Goal: Check status: Check status

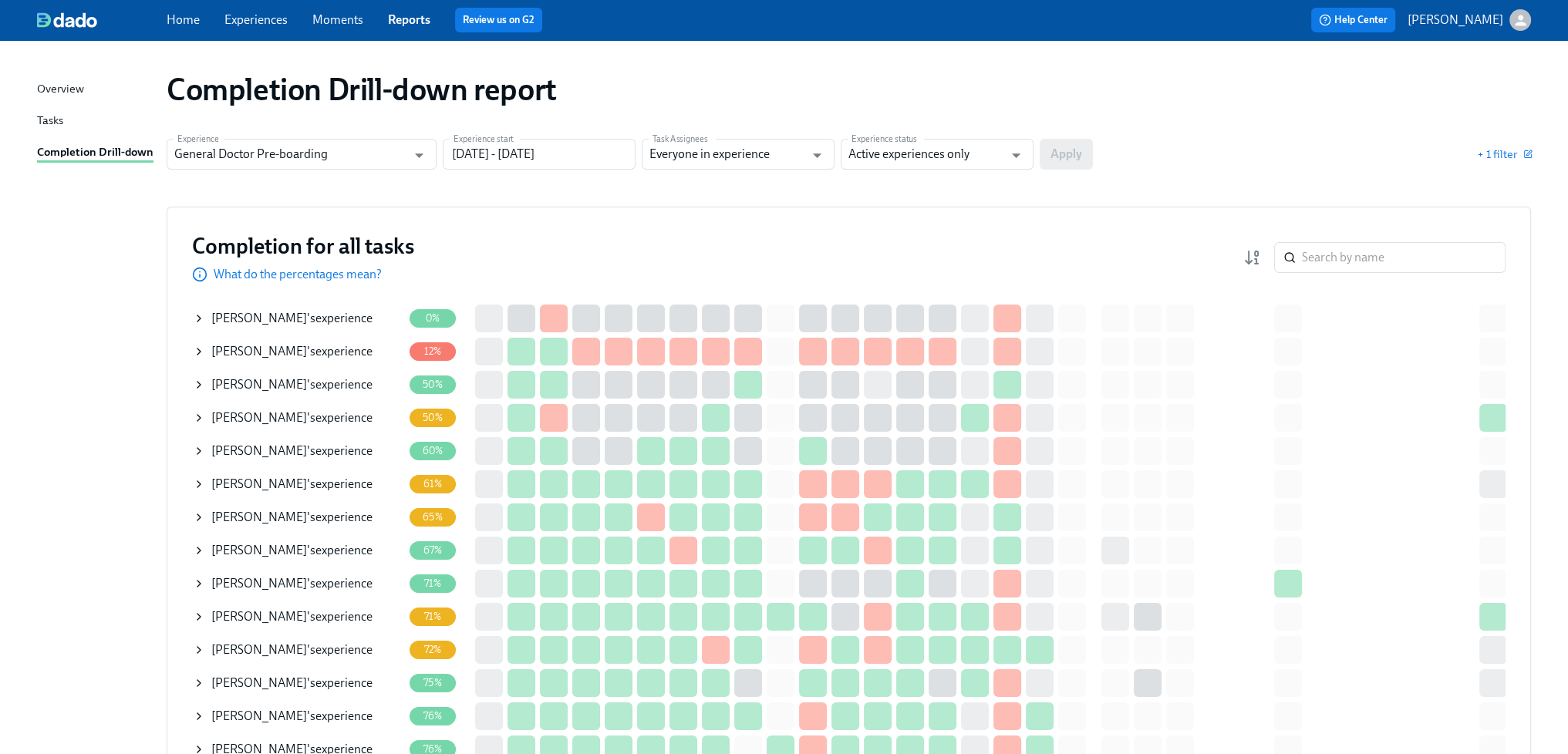
click at [292, 482] on span "[PERSON_NAME]" at bounding box center [258, 484] width 96 height 15
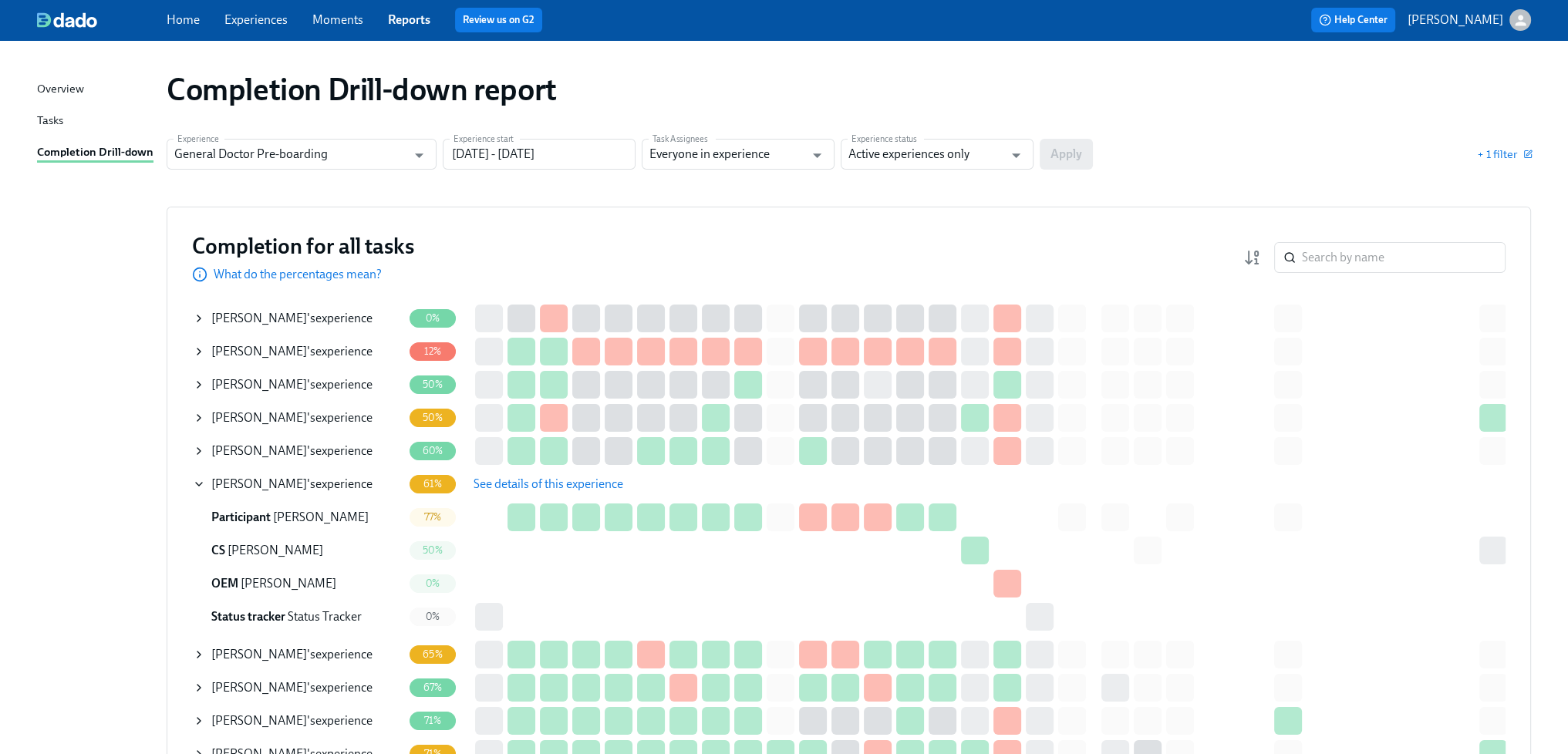
click at [499, 486] on span "See details of this experience" at bounding box center [548, 484] width 150 height 16
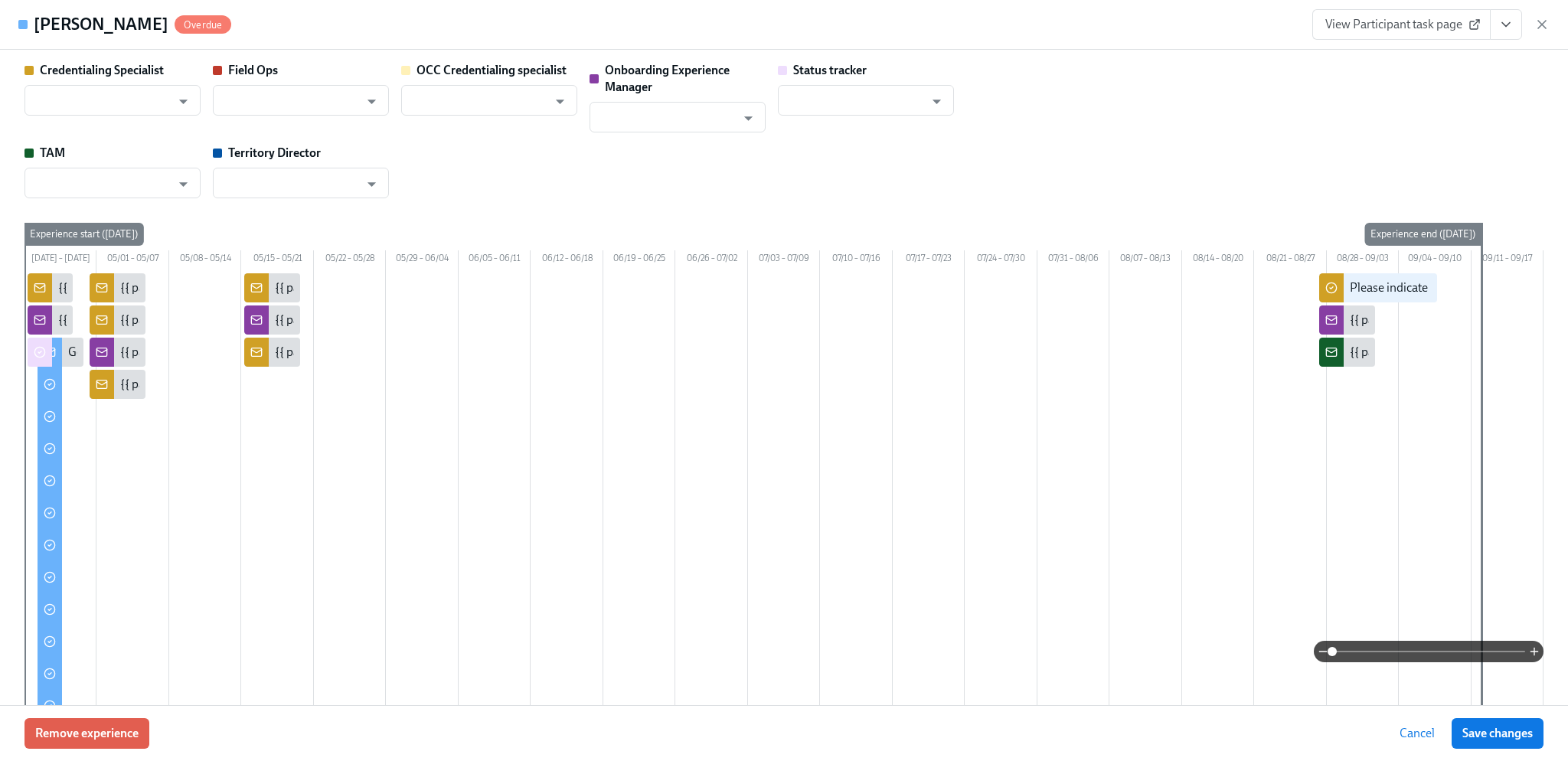
type input "[PERSON_NAME]"
type input "Status Tracker"
type input "[PERSON_NAME]"
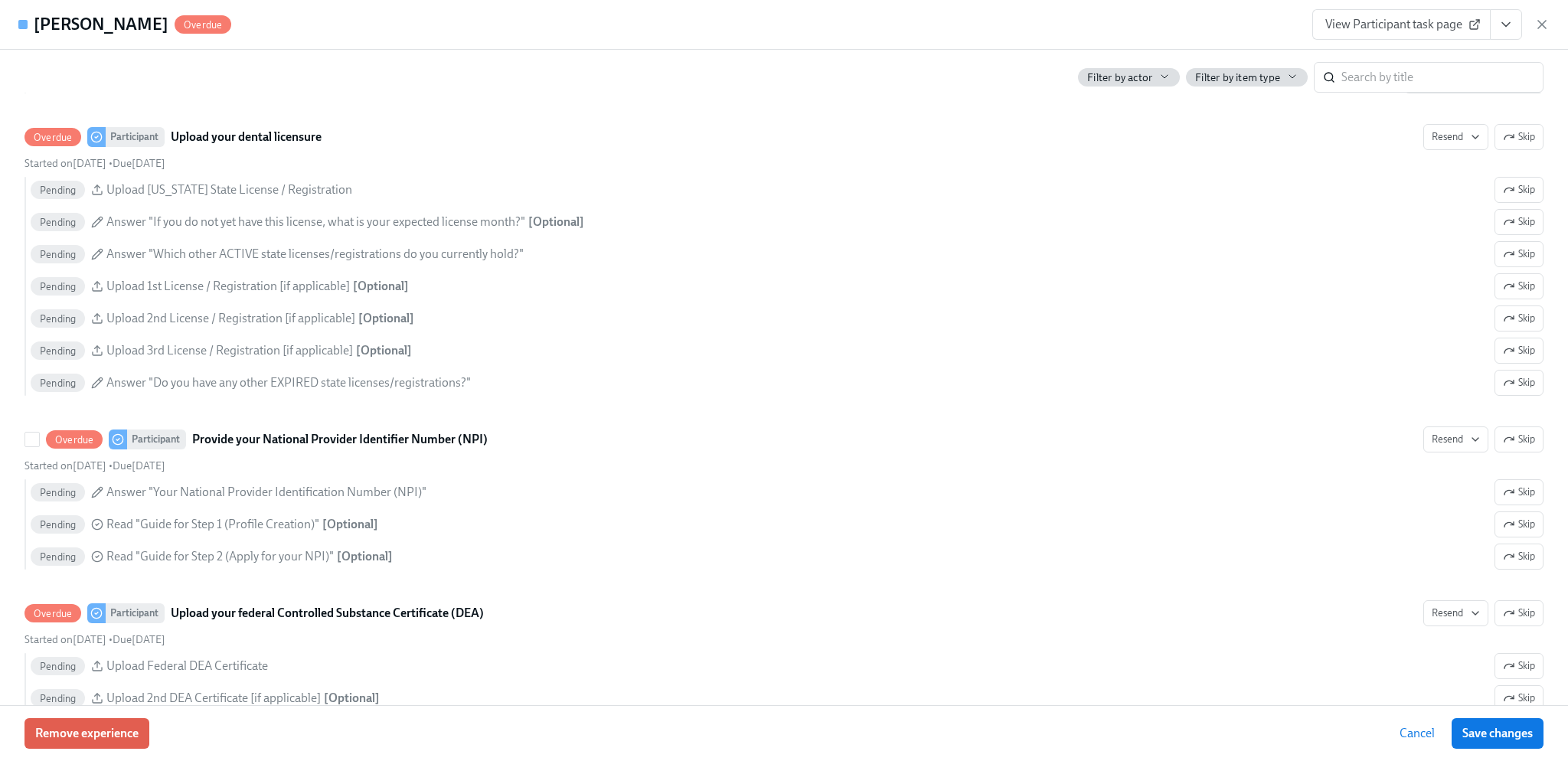
scroll to position [2373, 0]
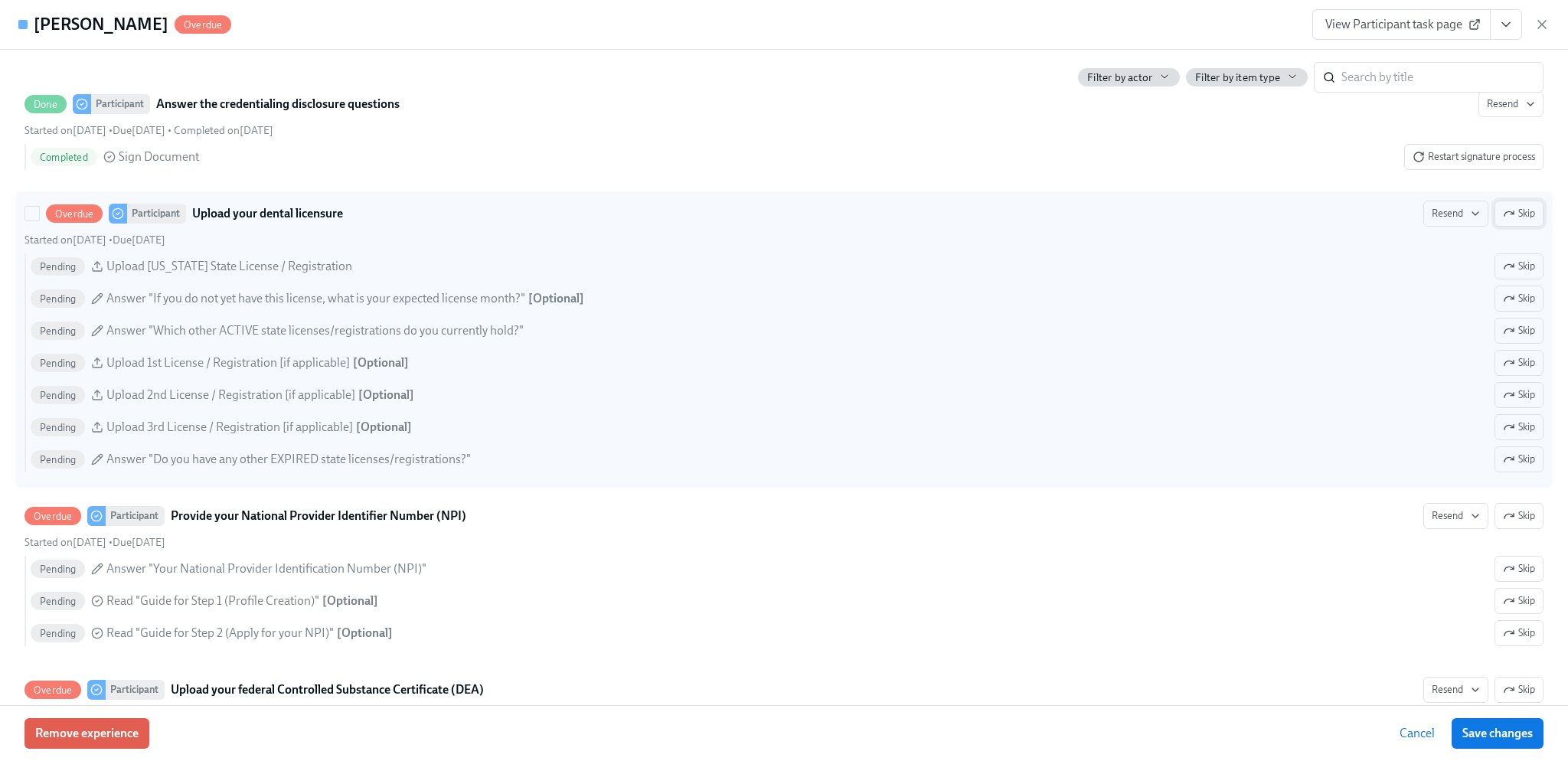
click at [1519, 221] on span "Skip" at bounding box center [1519, 213] width 32 height 16
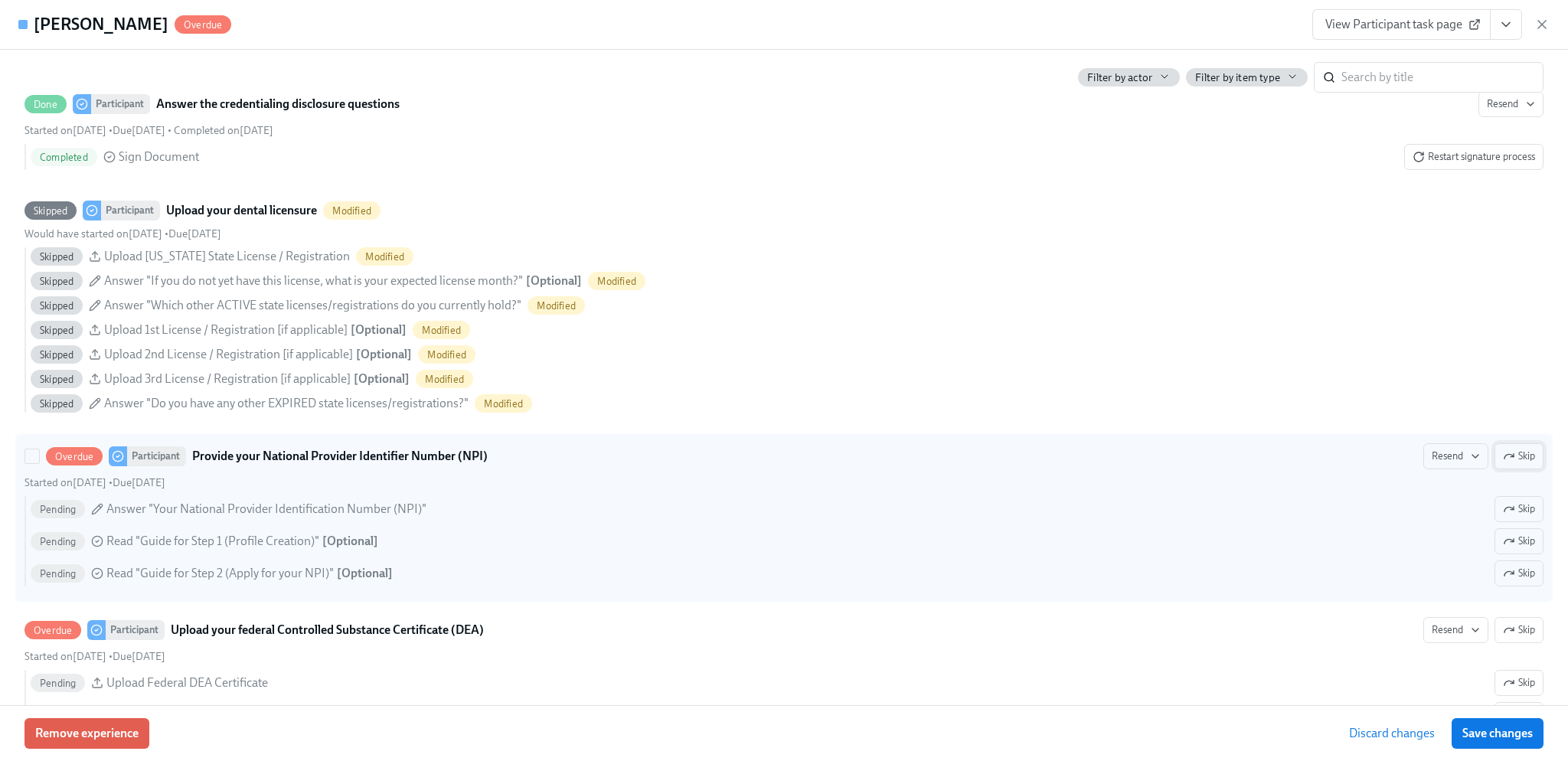
click at [1503, 464] on span "Skip" at bounding box center [1519, 456] width 32 height 16
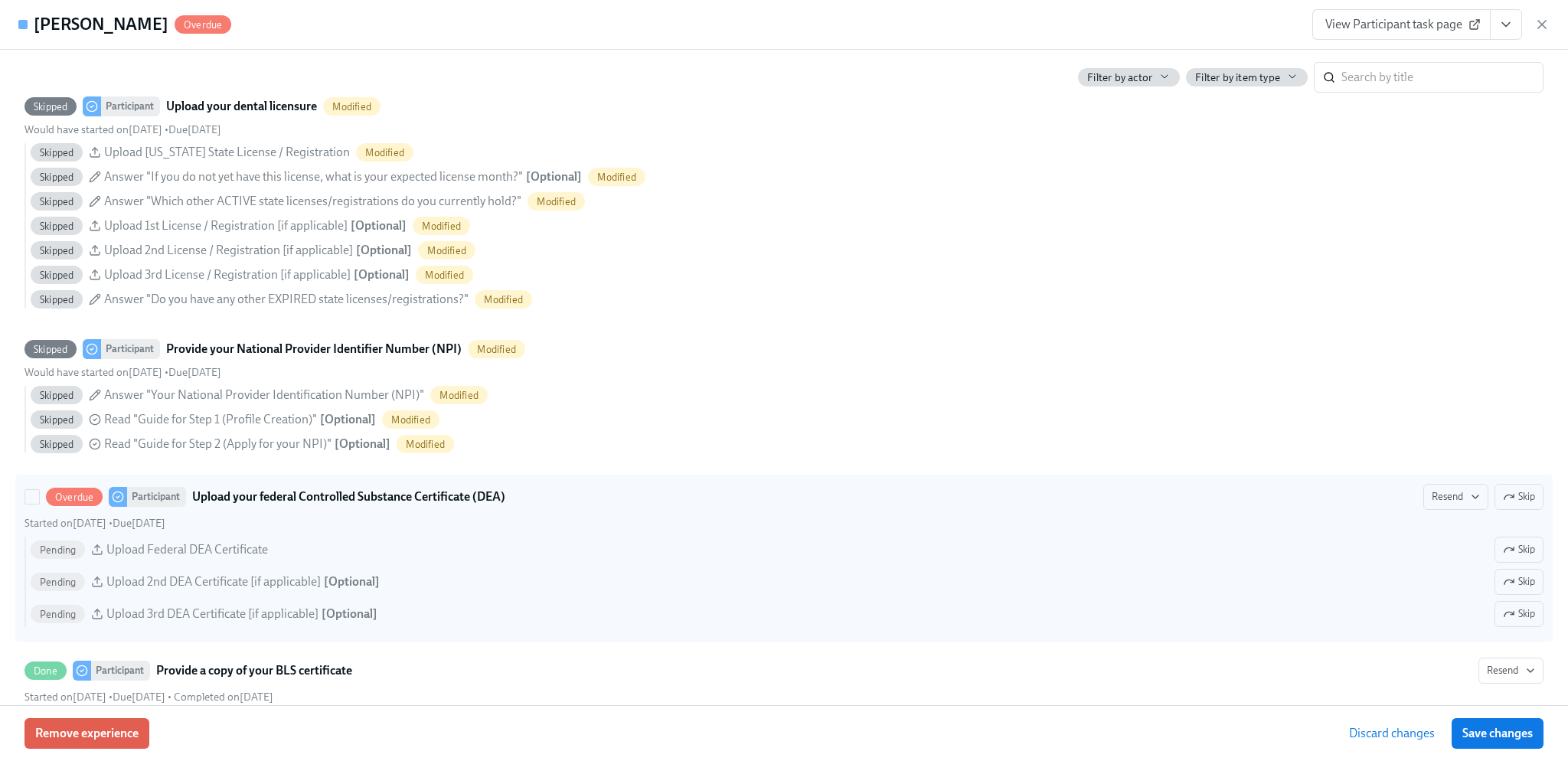
scroll to position [2604, 0]
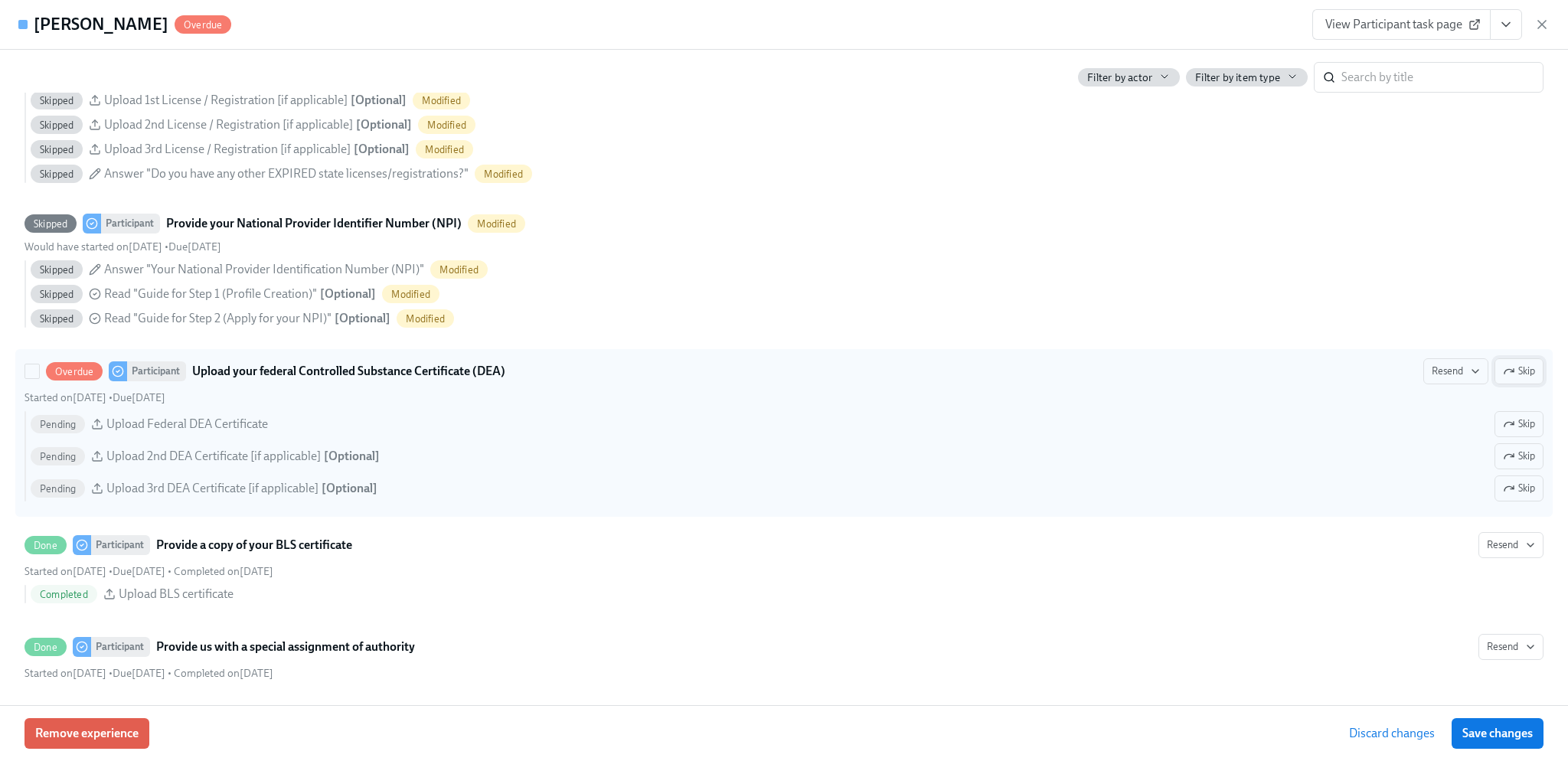
click at [1503, 377] on icon "button" at bounding box center [1509, 371] width 12 height 12
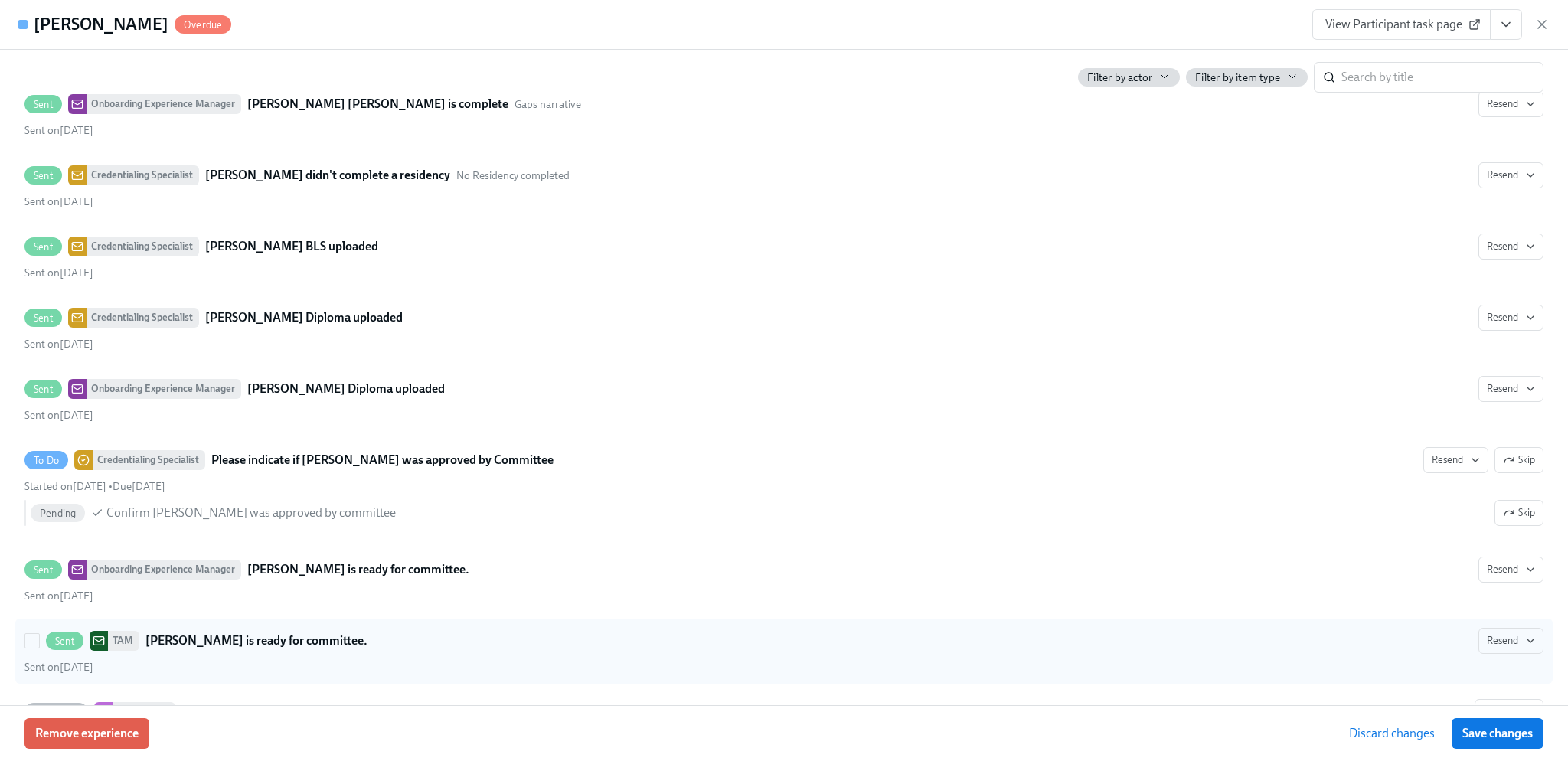
scroll to position [4518, 0]
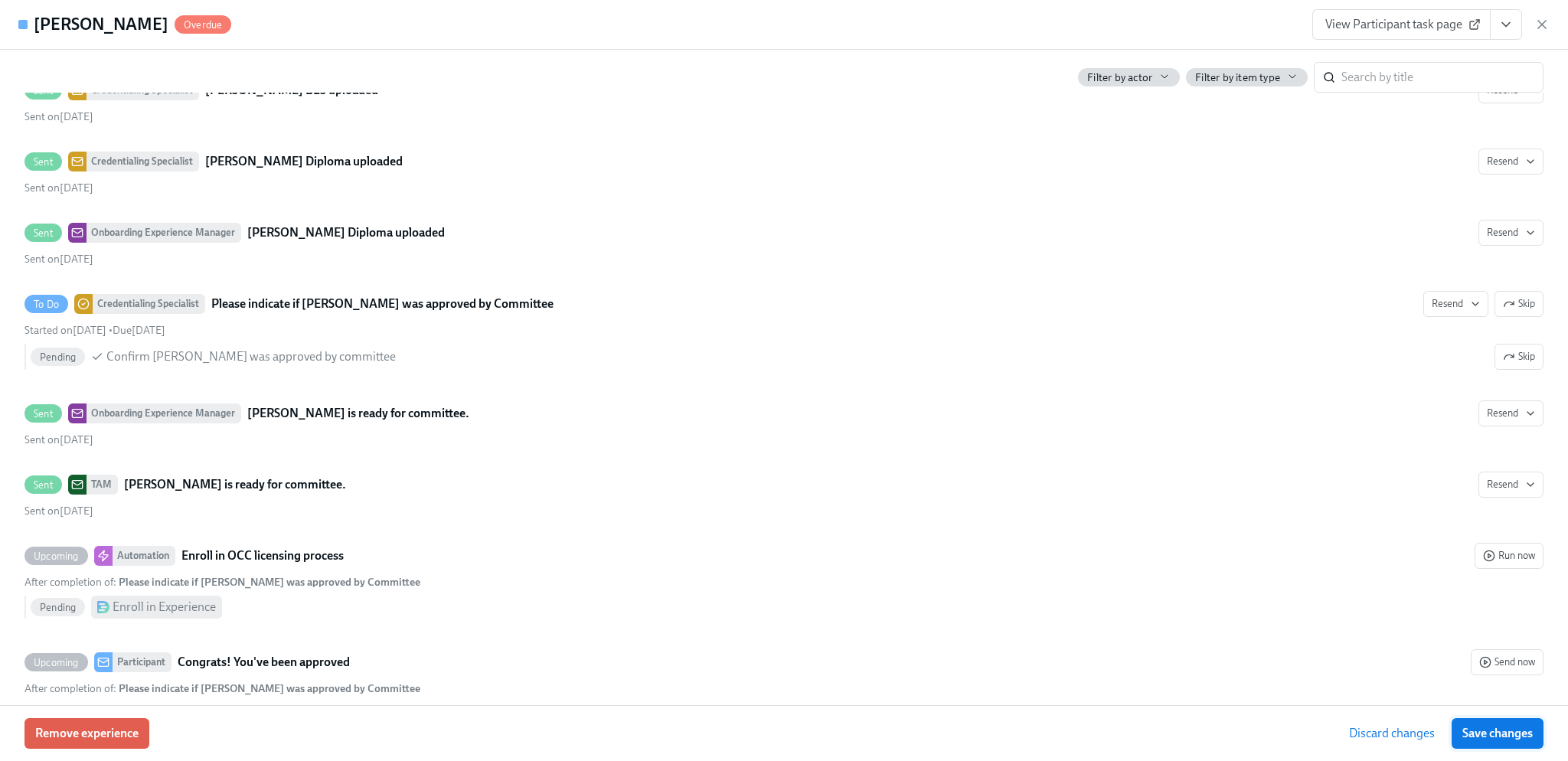
click at [1512, 737] on span "Save changes" at bounding box center [1498, 733] width 70 height 16
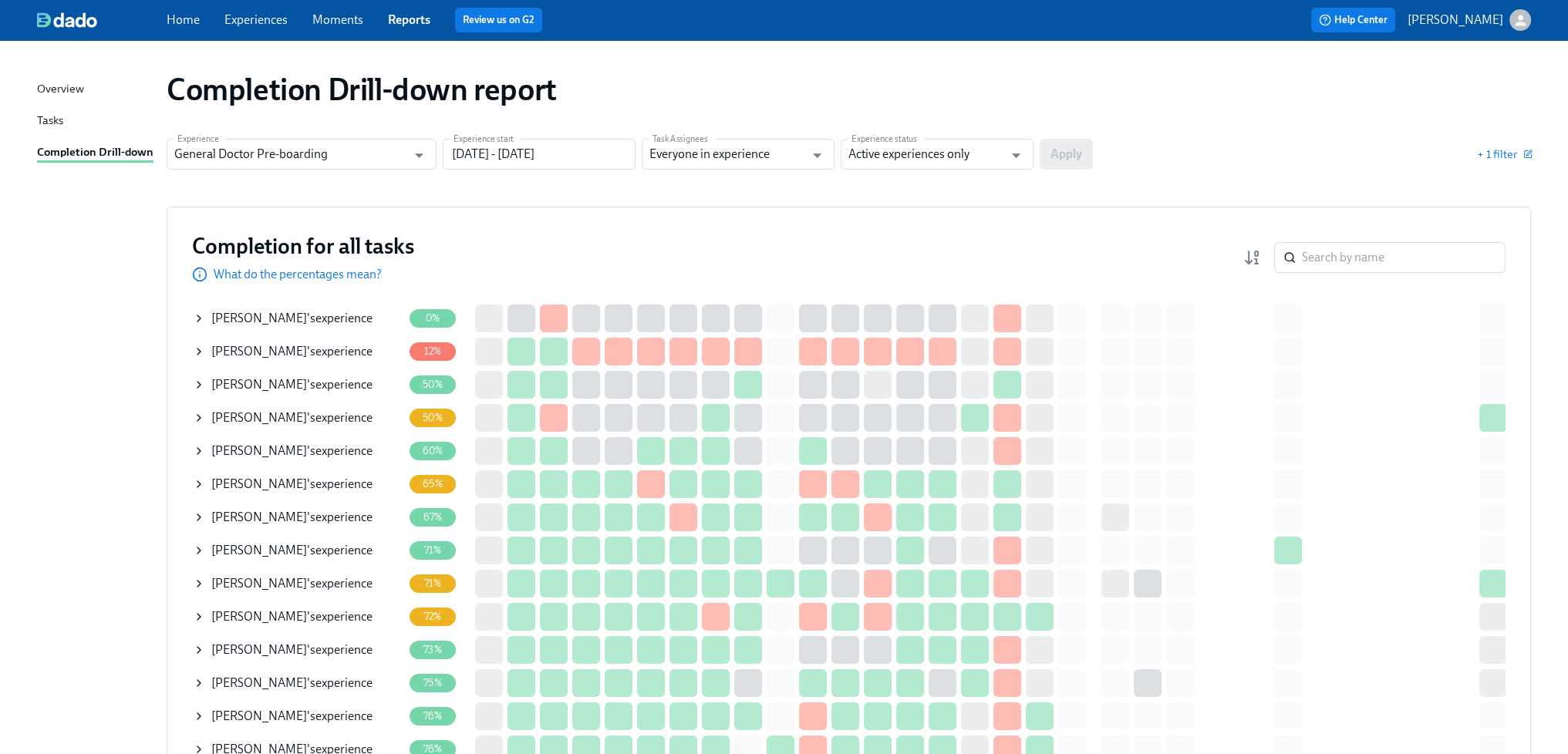
click at [343, 614] on div "Nadima Khodor 's experience" at bounding box center [292, 617] width 162 height 17
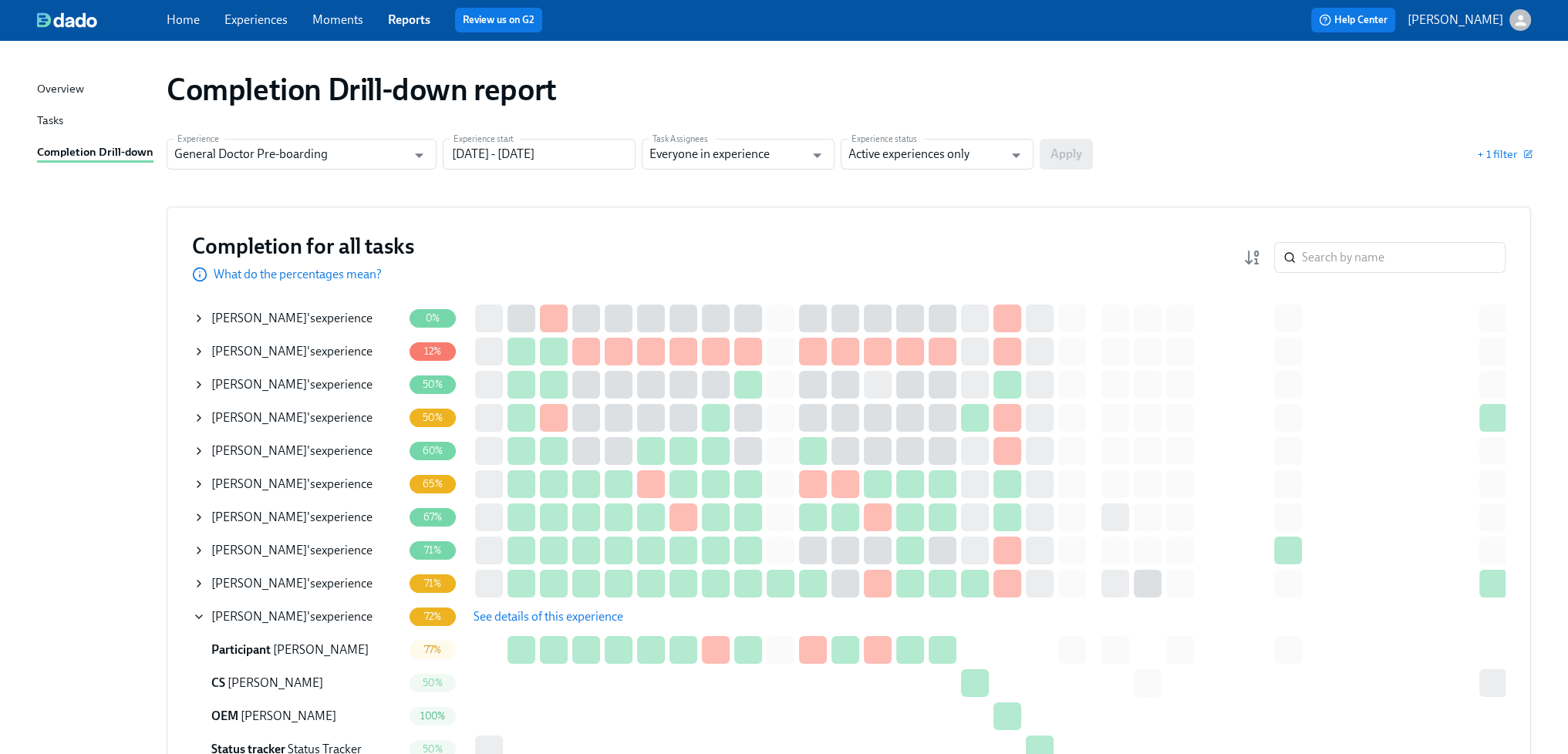
click at [538, 617] on span "See details of this experience" at bounding box center [548, 617] width 150 height 16
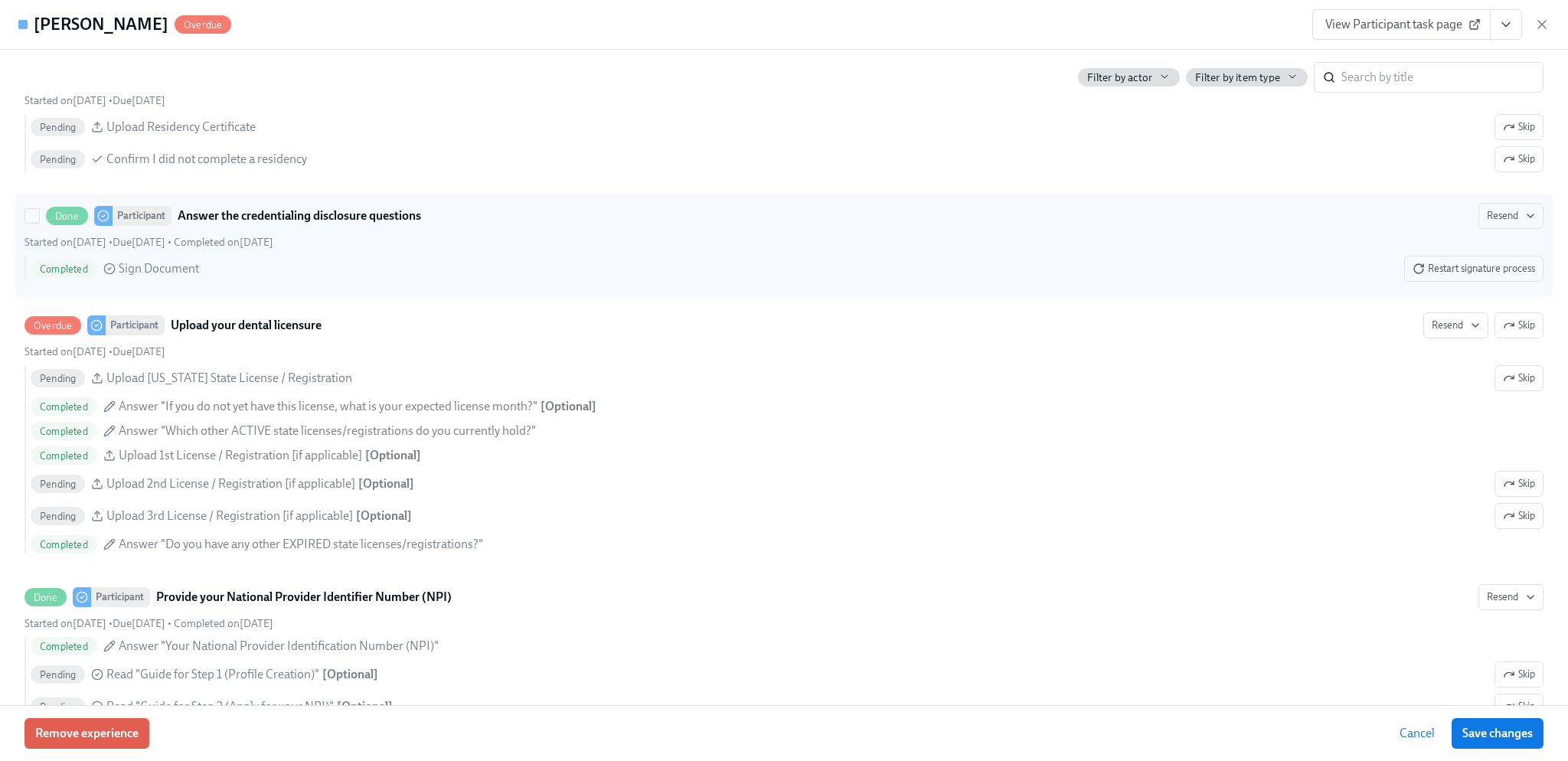
scroll to position [2373, 0]
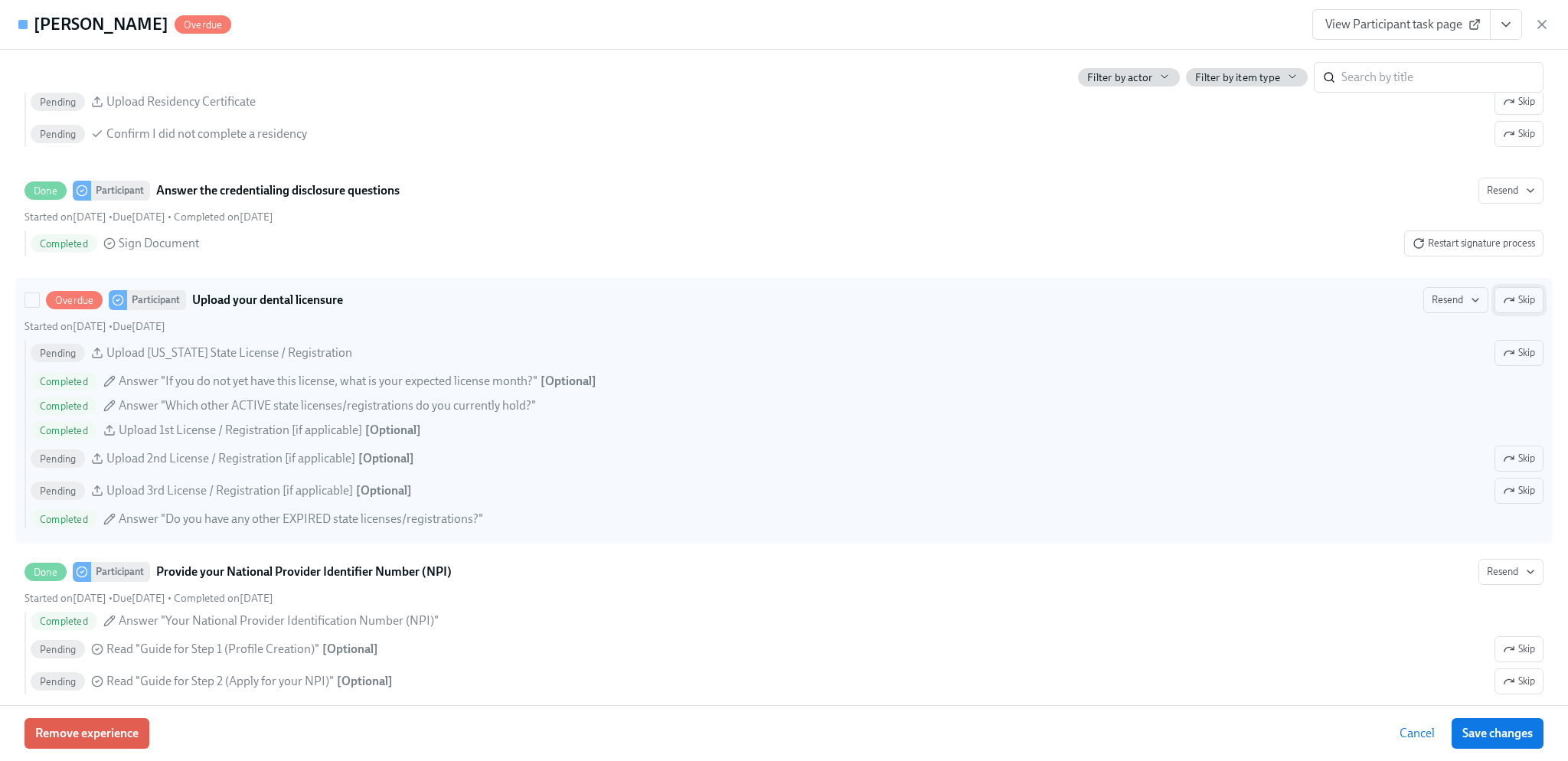
click at [1507, 305] on button "Skip" at bounding box center [1518, 300] width 49 height 26
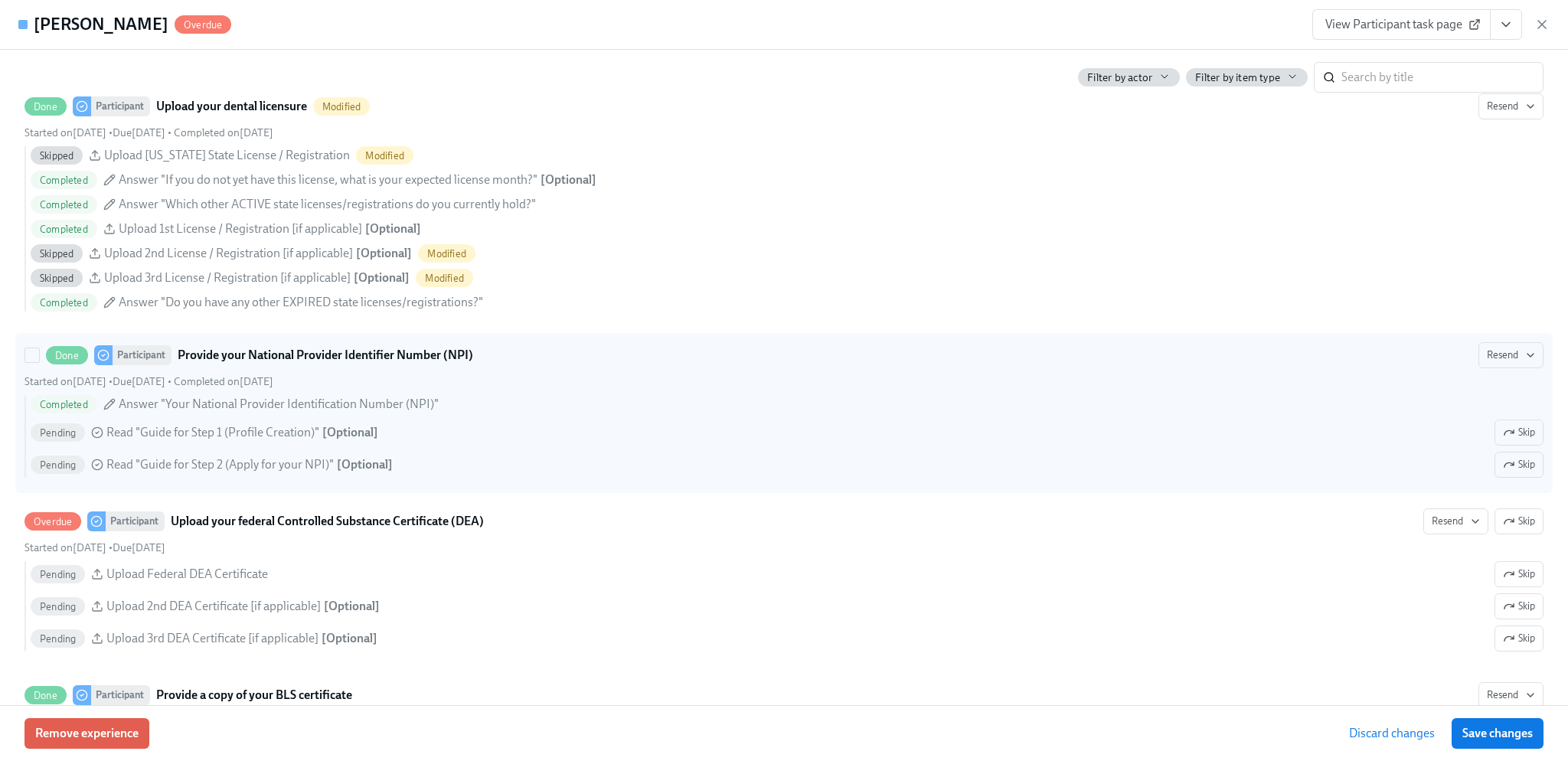
scroll to position [2757, 0]
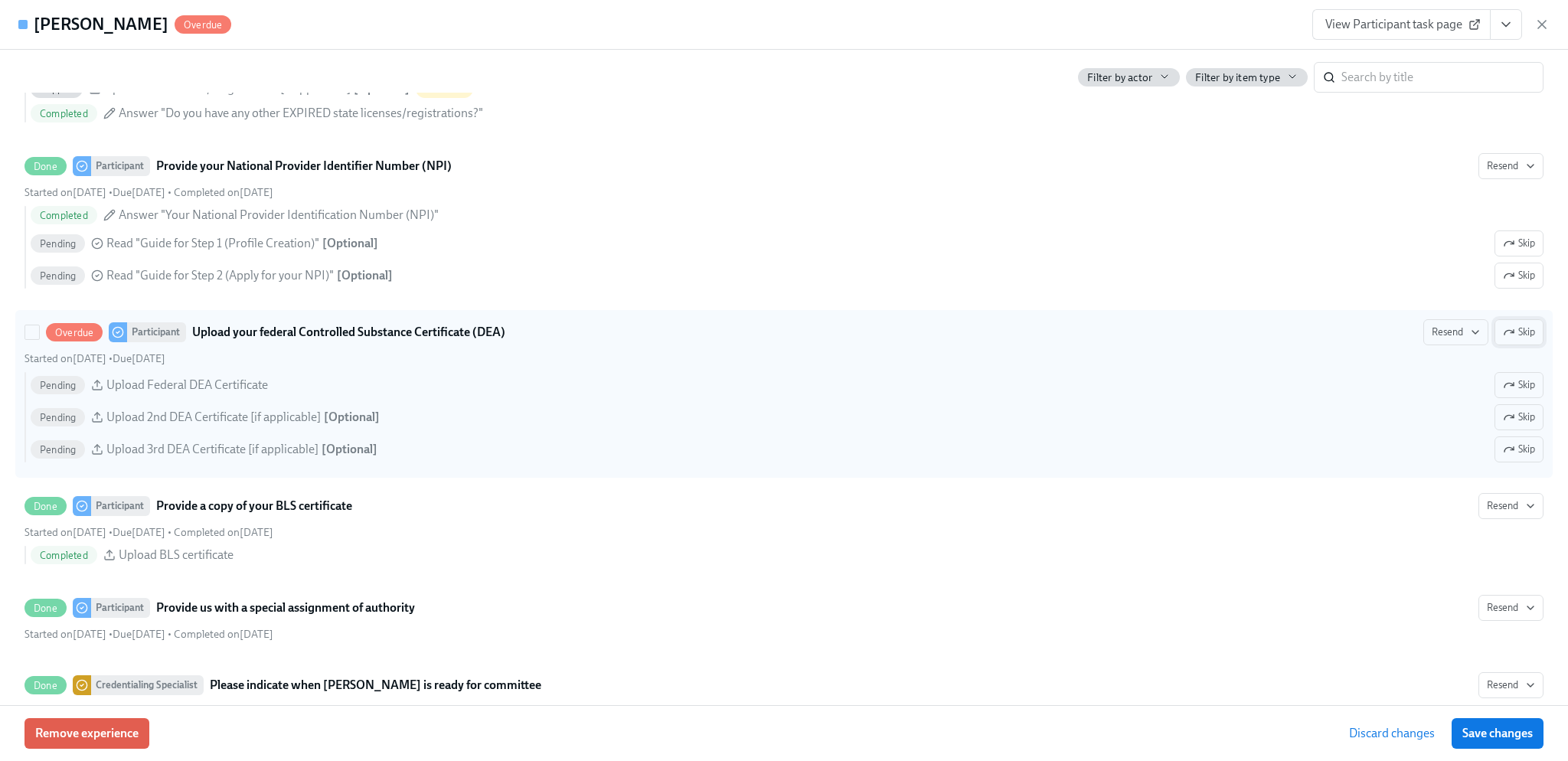
click at [1503, 340] on span "Skip" at bounding box center [1519, 332] width 32 height 16
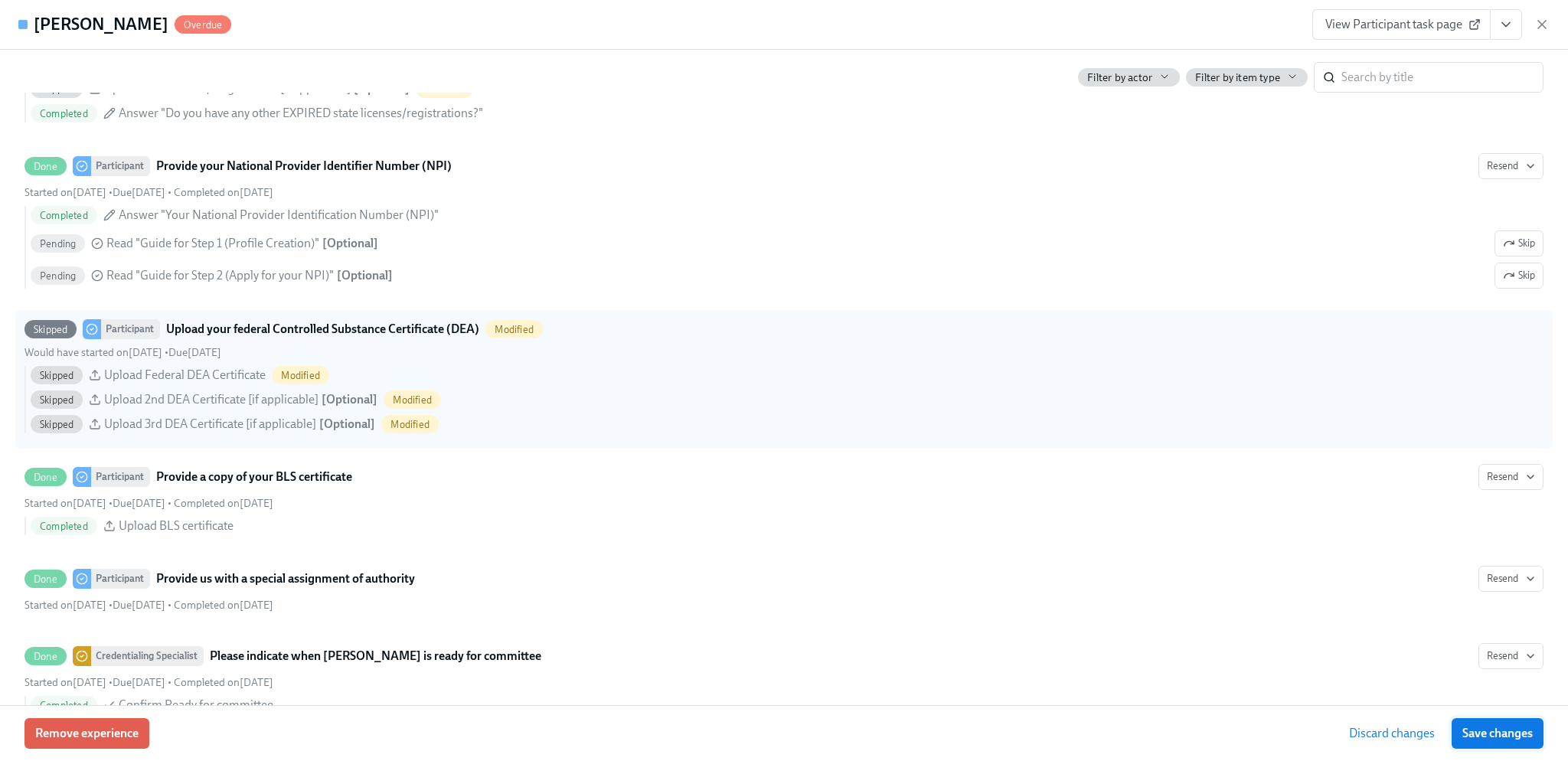
click at [1477, 730] on span "Save changes" at bounding box center [1498, 733] width 70 height 16
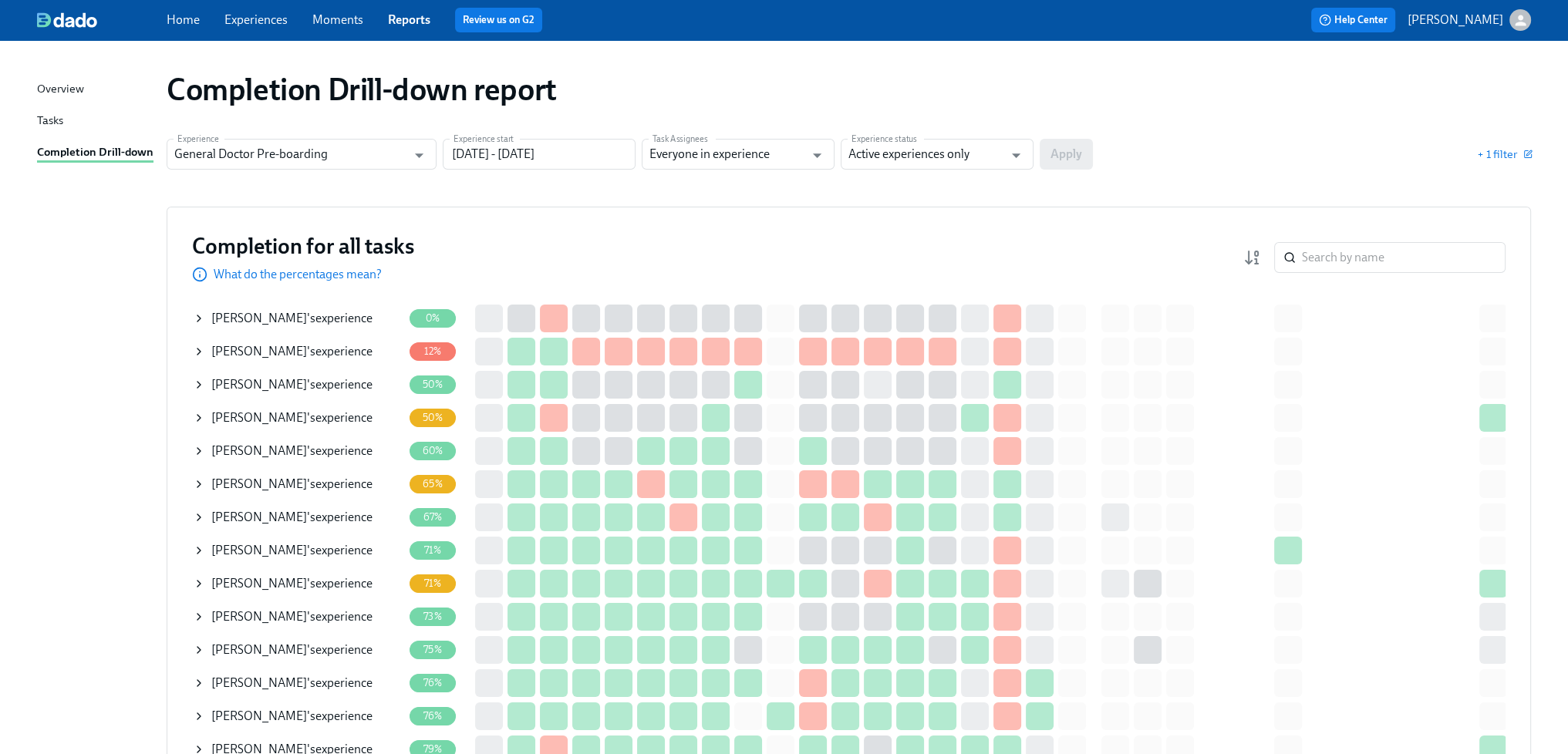
click at [332, 582] on div "[PERSON_NAME] 's experience" at bounding box center [292, 583] width 162 height 17
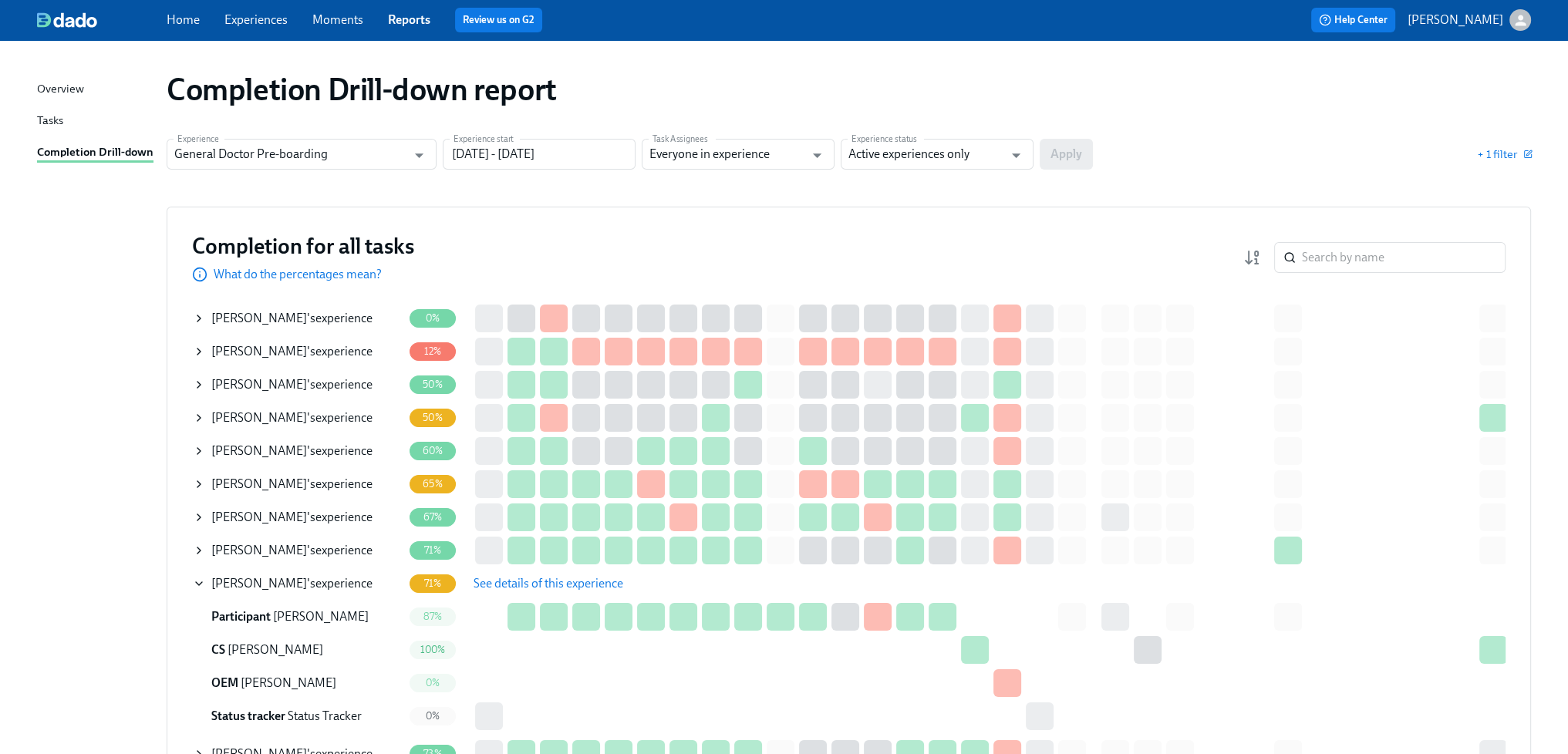
click at [503, 578] on span "See details of this experience" at bounding box center [548, 583] width 150 height 16
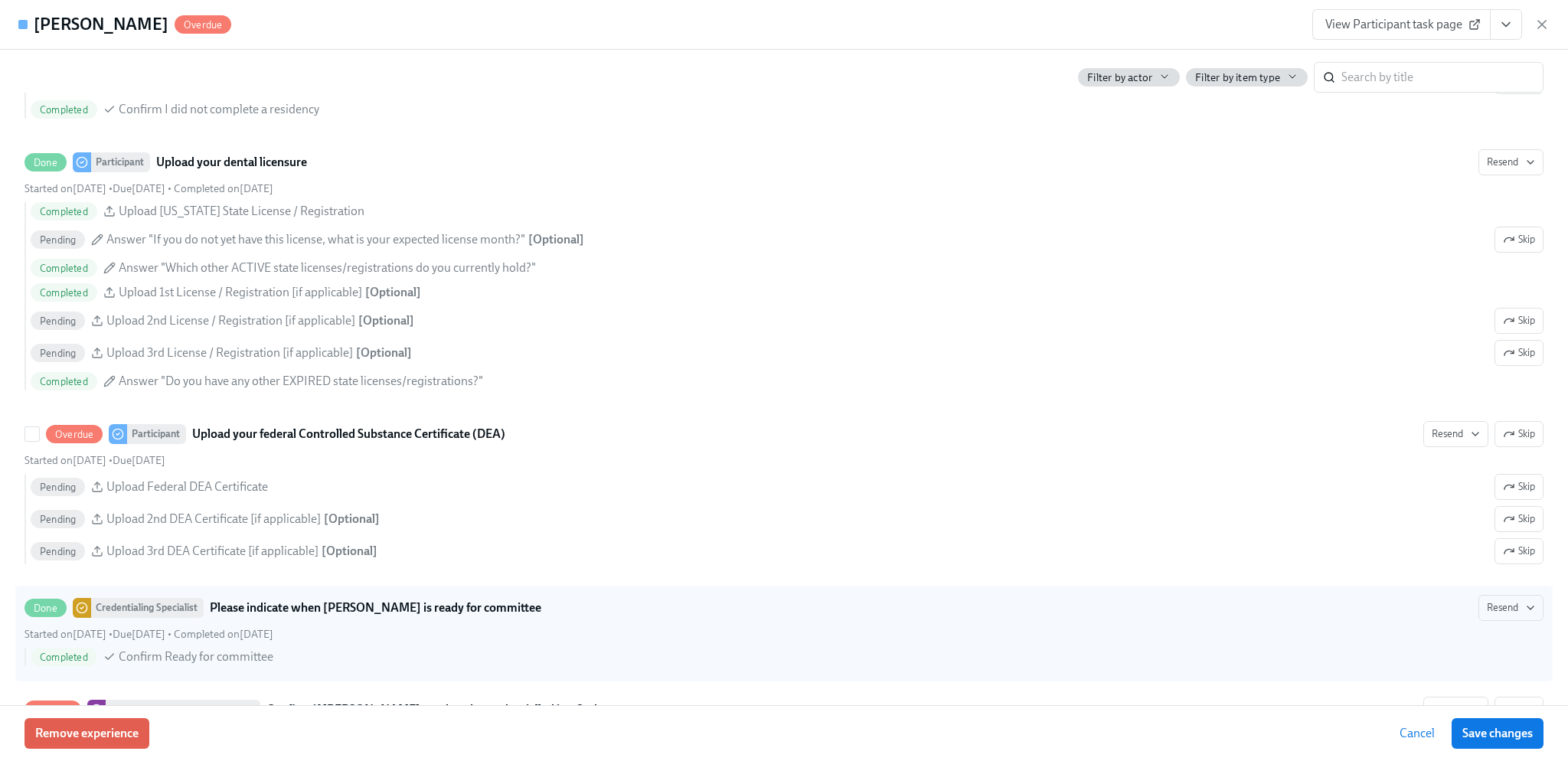
scroll to position [2987, 0]
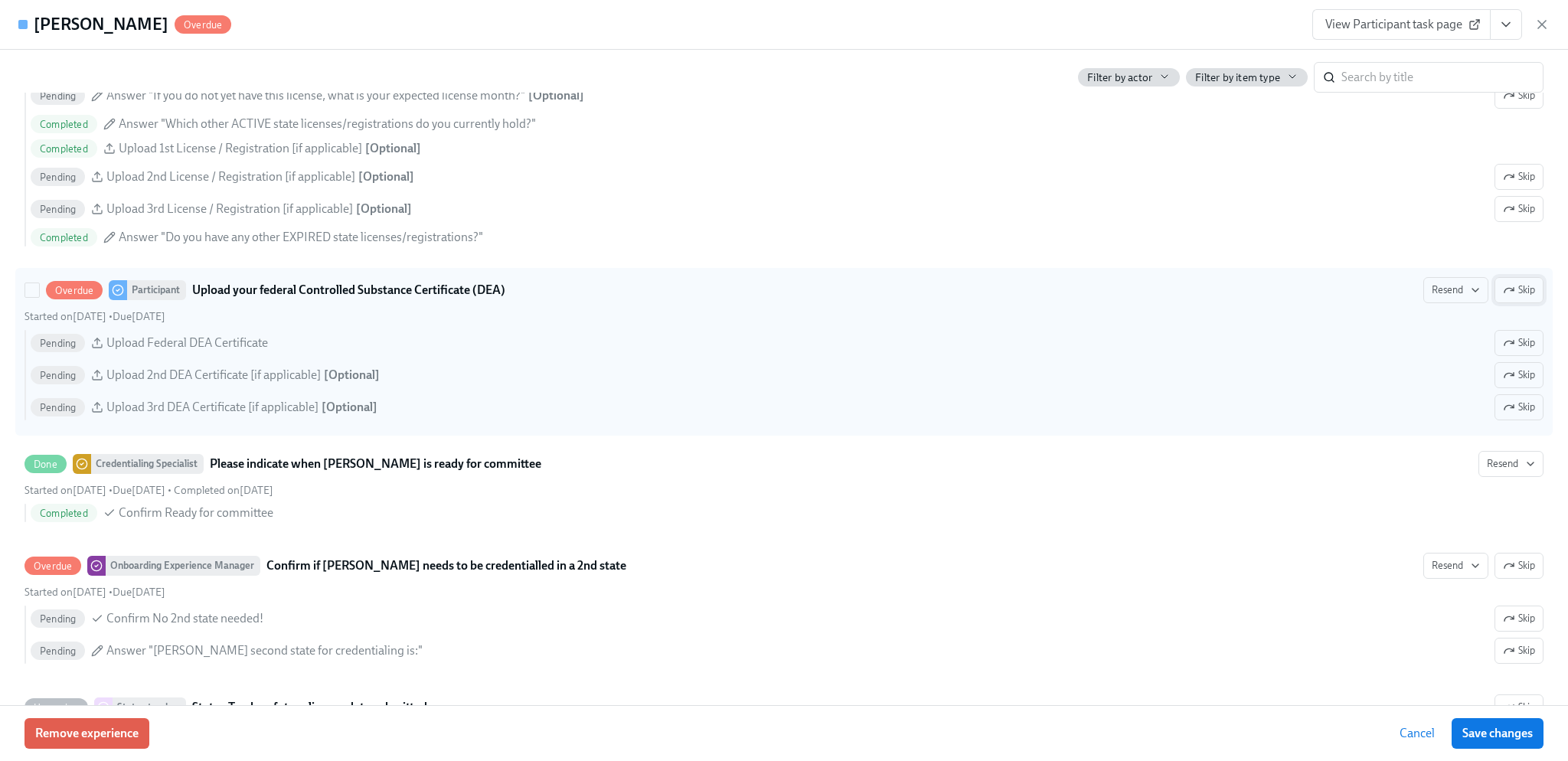
click at [1508, 298] on span "Skip" at bounding box center [1519, 290] width 32 height 16
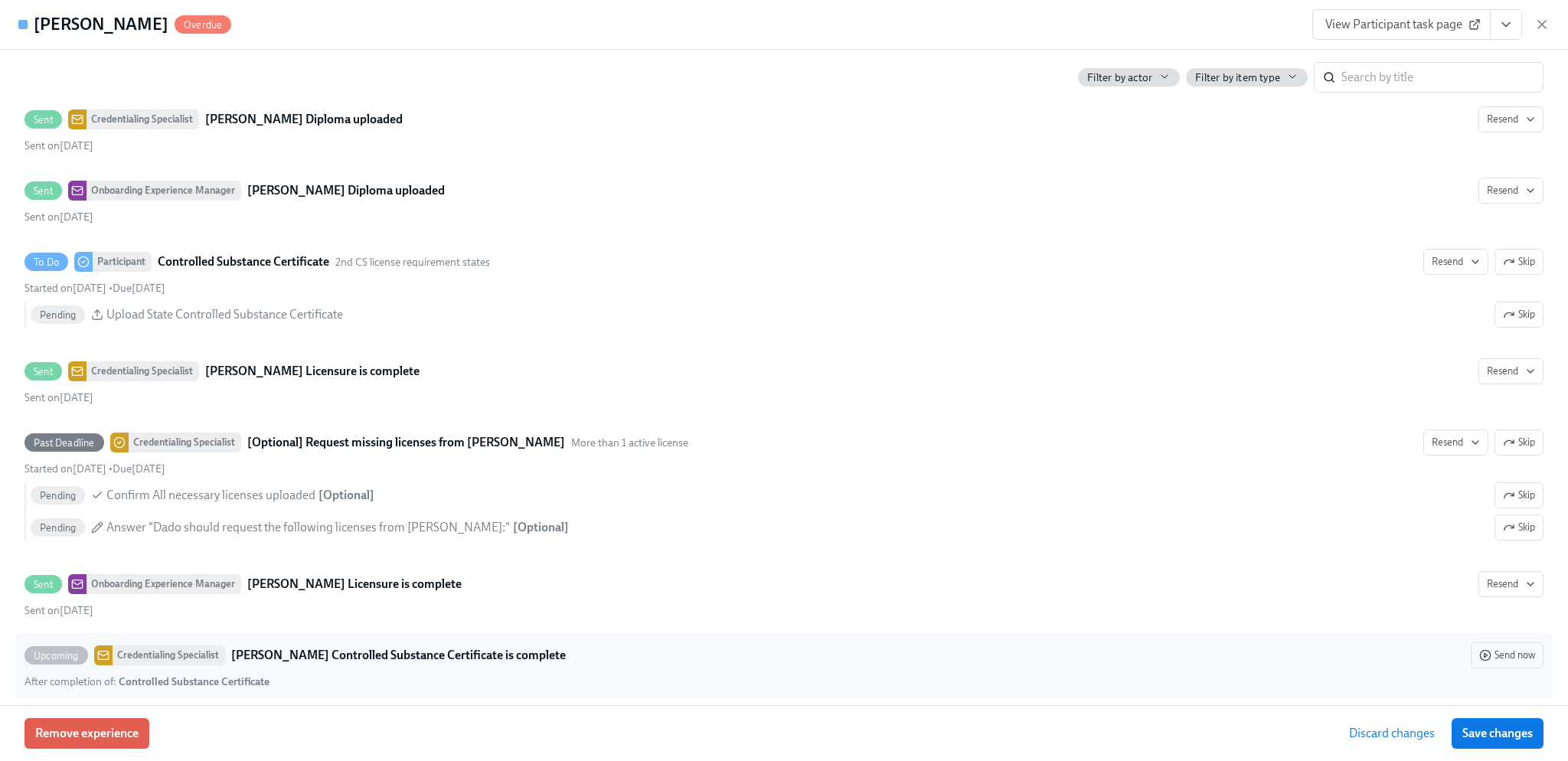
scroll to position [4441, 0]
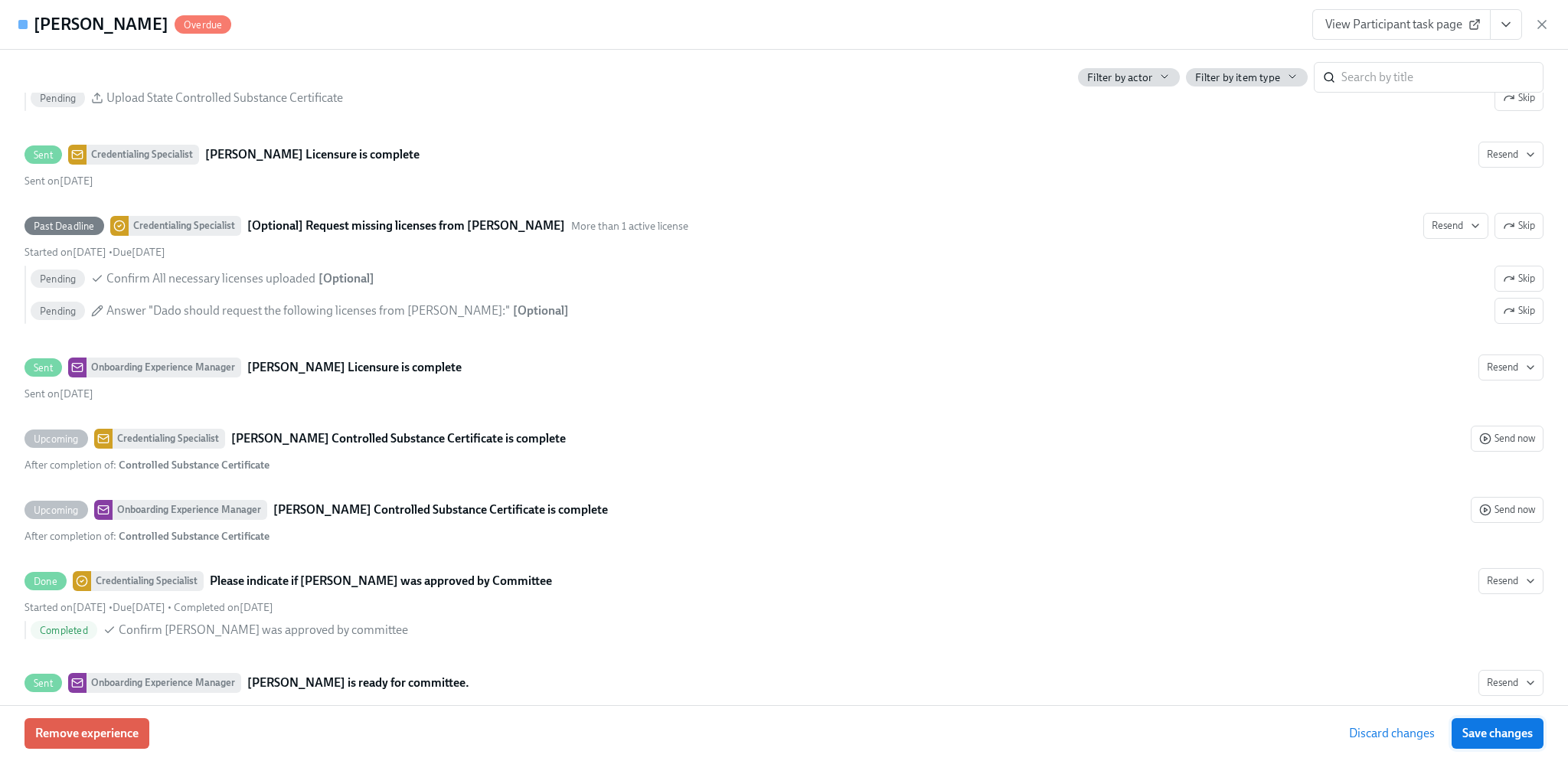
click at [1480, 730] on span "Save changes" at bounding box center [1498, 733] width 70 height 16
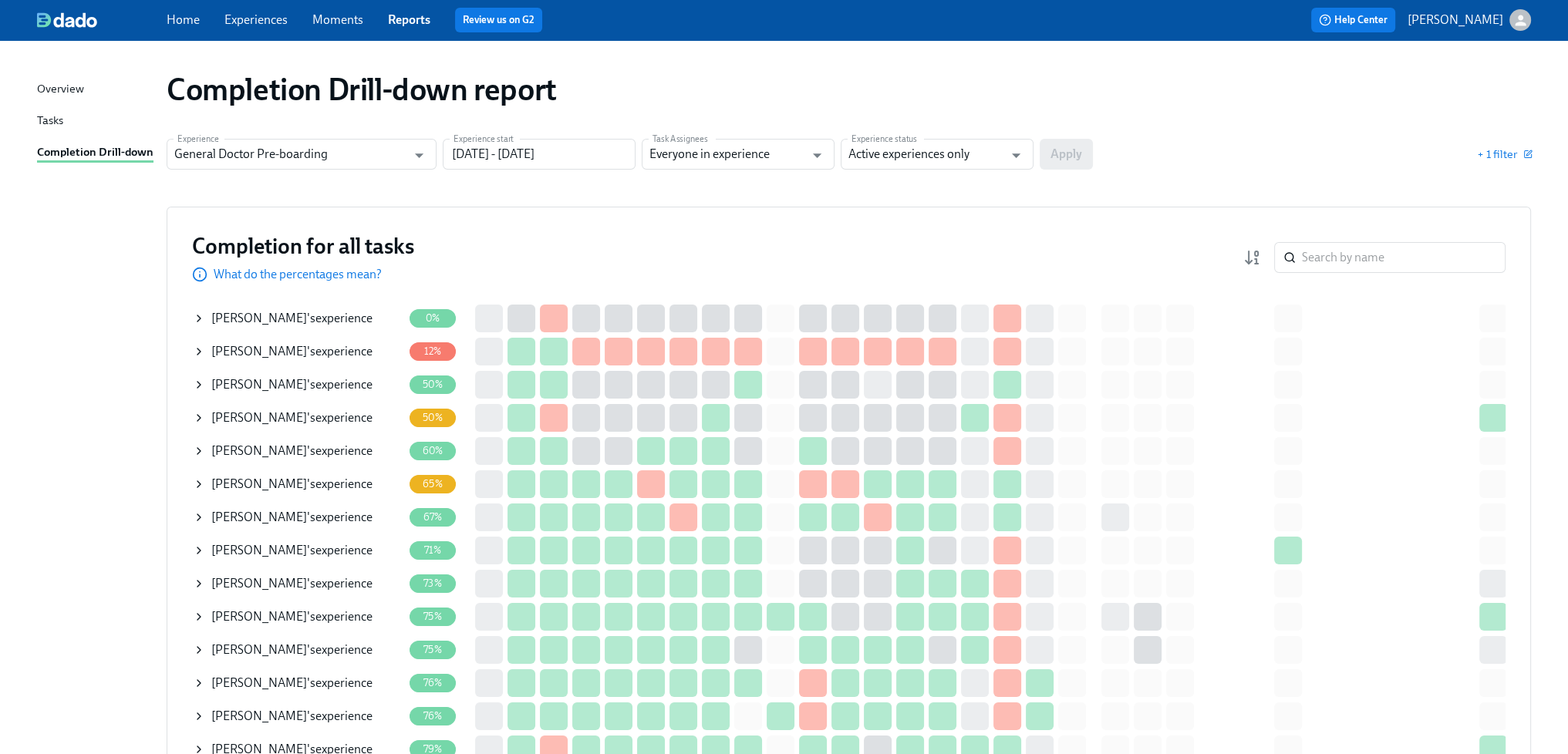
click at [339, 550] on div "Alexandra Fontana 's experience" at bounding box center [292, 551] width 162 height 17
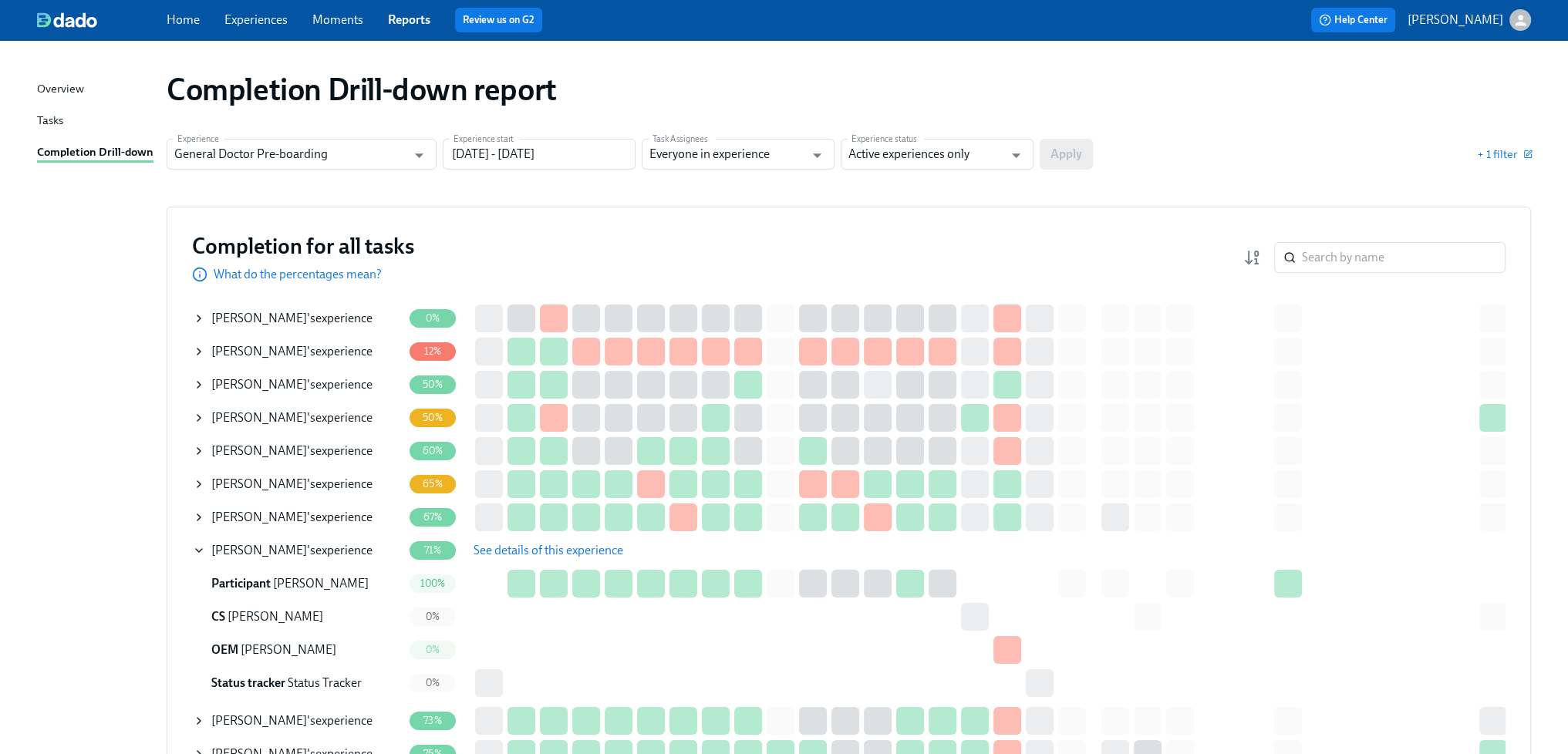
click at [602, 548] on span "See details of this experience" at bounding box center [548, 550] width 150 height 16
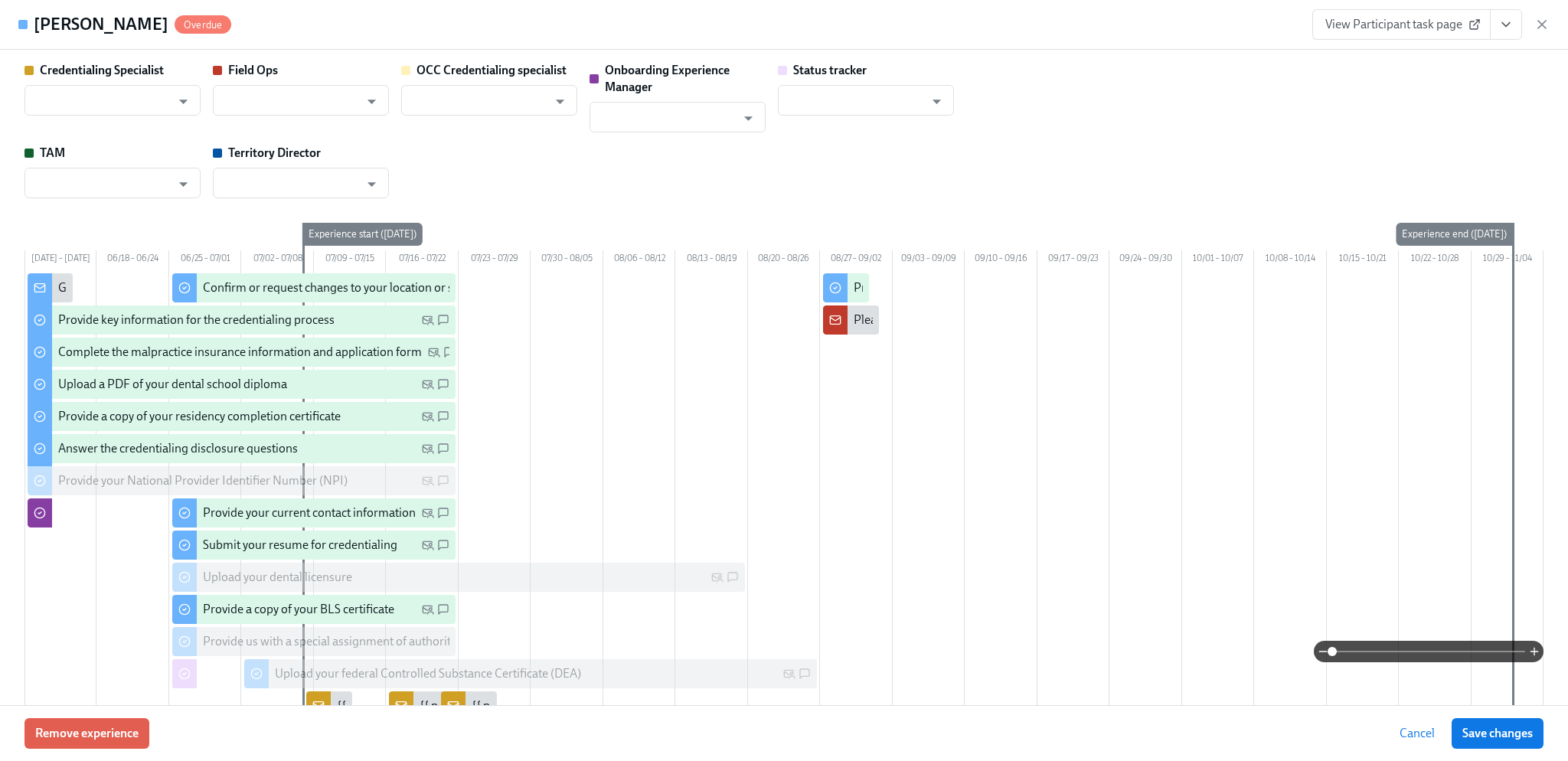
type input "[PERSON_NAME]"
type input "Joyce Calkins"
type input "Shavona Mayers Dixon"
type input "Brooke Wood"
type input "Status Tracker"
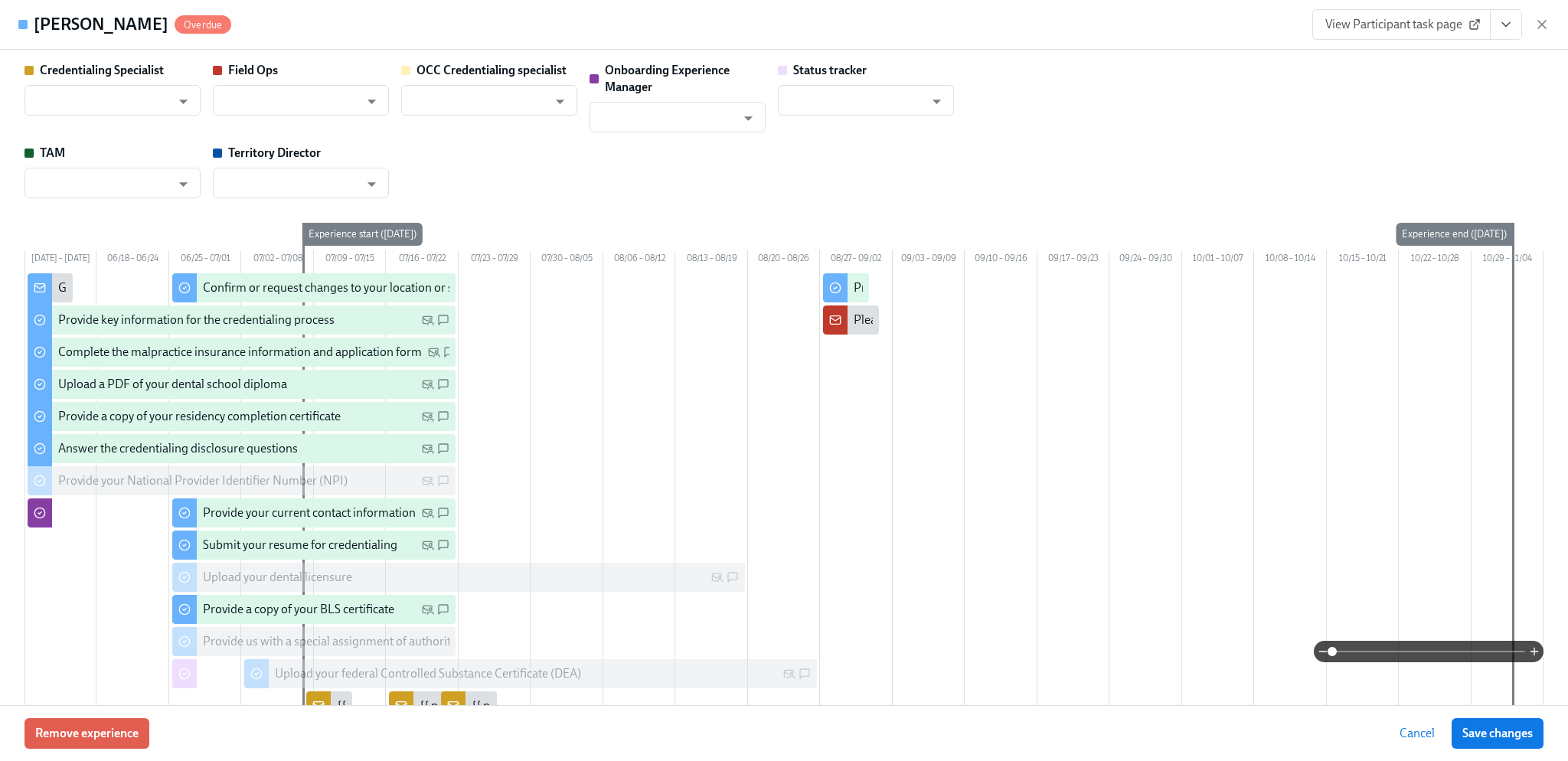
type input "Laura Spawn"
